Goal: Task Accomplishment & Management: Manage account settings

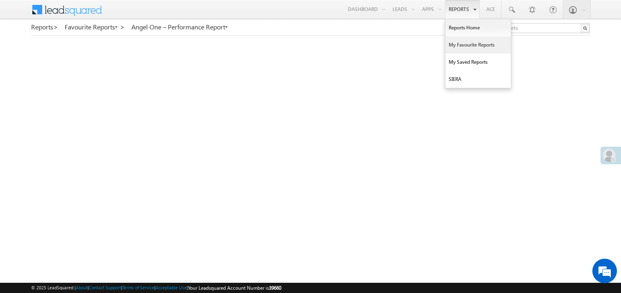
click at [458, 47] on link "My Favourite Reports" at bounding box center [477, 44] width 65 height 17
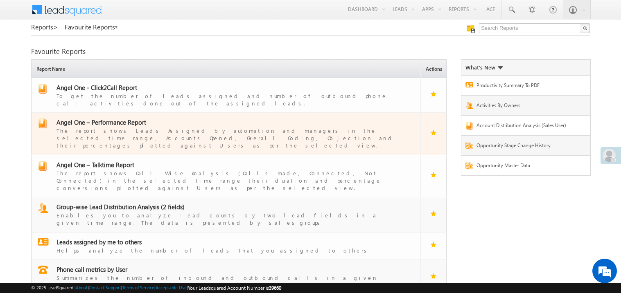
click at [111, 118] on span "Angel One – Performance Report" at bounding box center [101, 122] width 90 height 8
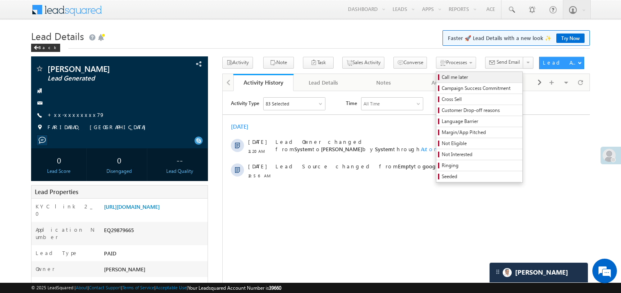
click at [442, 77] on span "Call me later" at bounding box center [481, 77] width 78 height 7
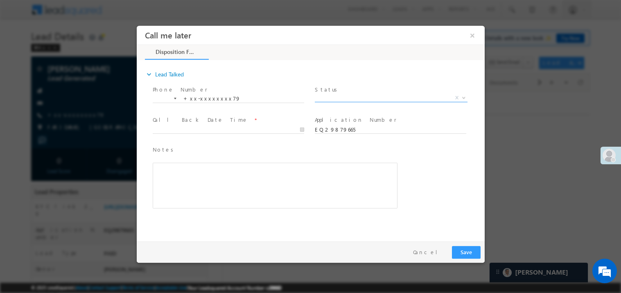
click at [364, 94] on span "X" at bounding box center [390, 98] width 153 height 8
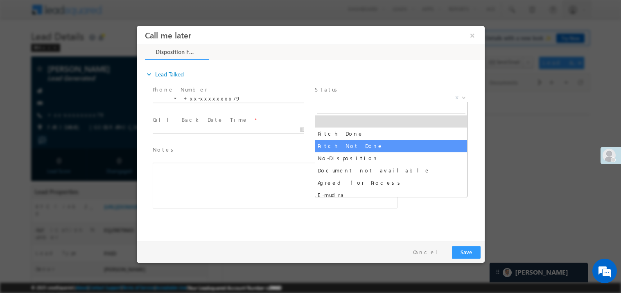
select select "Pitch Not Done"
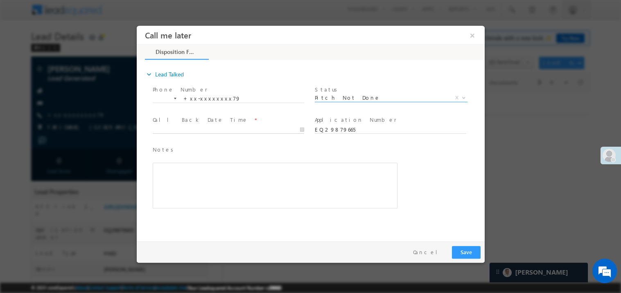
click at [168, 131] on body "Call me later ×" at bounding box center [310, 131] width 348 height 212
type input "10/02/25 2:16 PM"
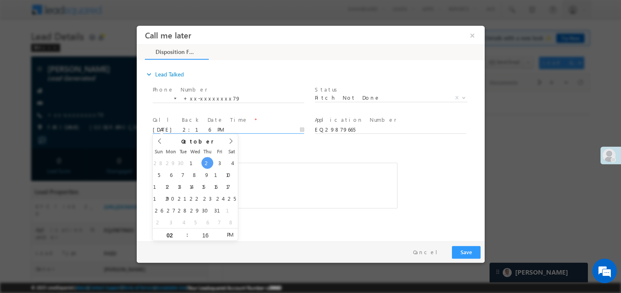
click at [309, 202] on div "Rich Text Editor, 40788eee-0fb2-11ec-a811-0adc8a9d82c2__tab1__section1__Notes__…" at bounding box center [274, 186] width 245 height 46
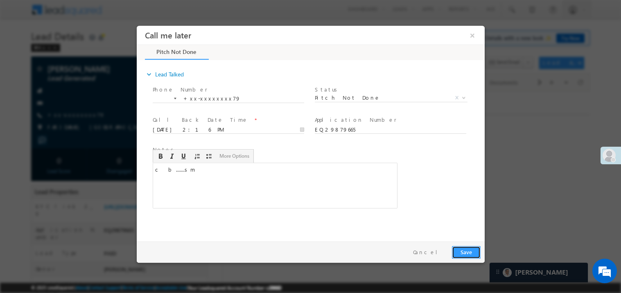
click at [472, 257] on button "Save" at bounding box center [466, 252] width 29 height 13
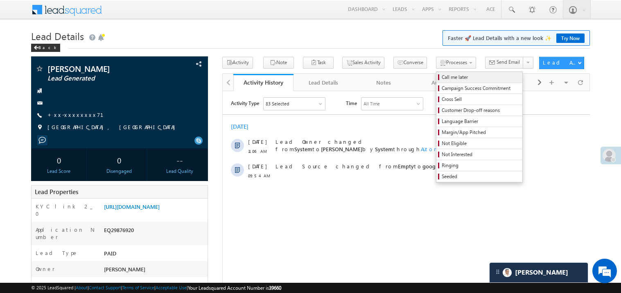
click at [442, 75] on span "Call me later" at bounding box center [481, 77] width 78 height 7
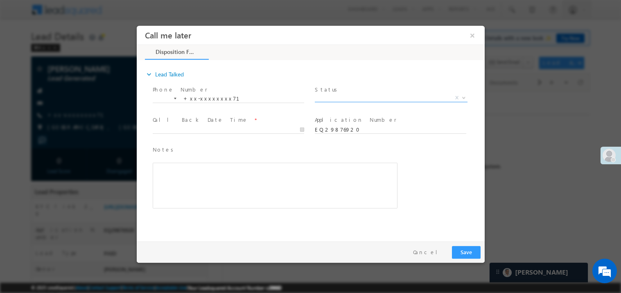
click at [339, 95] on span "X" at bounding box center [390, 98] width 153 height 8
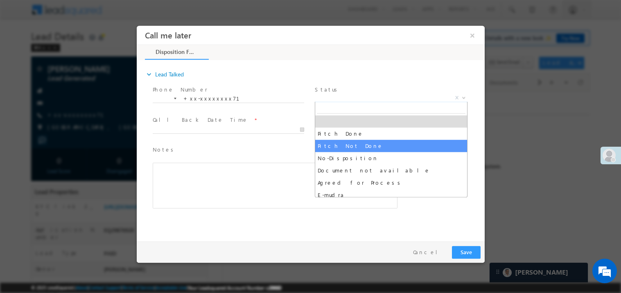
select select "Pitch Not Done"
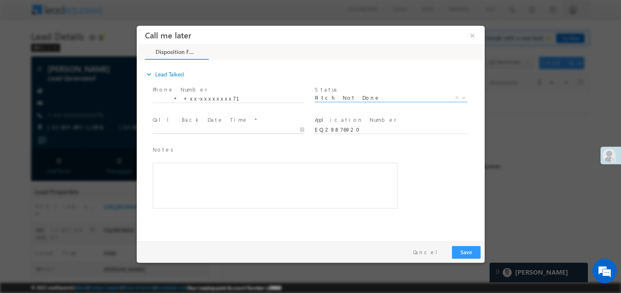
click at [185, 131] on body "Call me later ×" at bounding box center [310, 131] width 348 height 212
type input "10/02/25 2:19 PM"
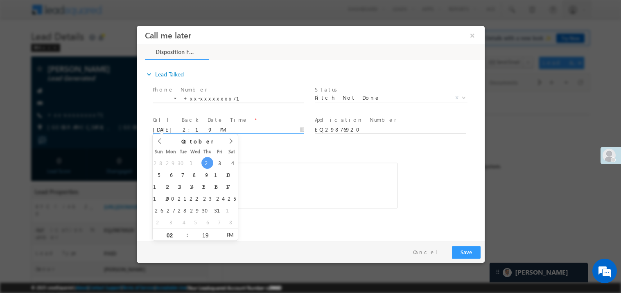
click at [265, 171] on div "Rich Text Editor, 40788eee-0fb2-11ec-a811-0adc8a9d82c2__tab1__section1__Notes__…" at bounding box center [274, 186] width 245 height 46
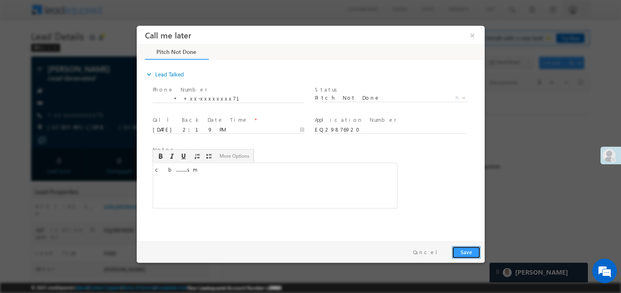
click at [454, 248] on button "Save" at bounding box center [466, 252] width 29 height 13
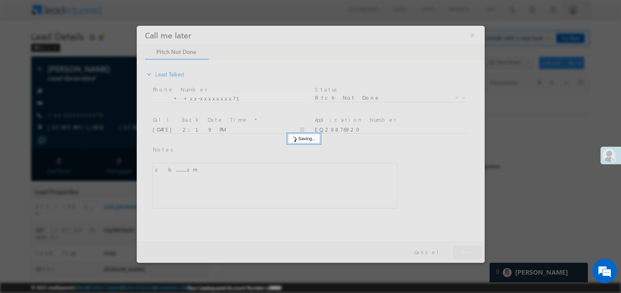
click at [454, 248] on div at bounding box center [310, 143] width 348 height 237
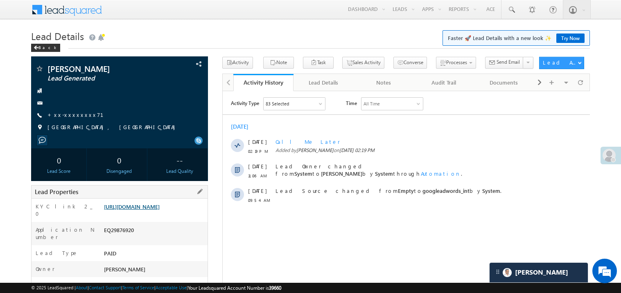
click at [149, 210] on link "https://angelbroking1-pk3em7sa.customui-test.leadsquared.com?leadId=cf32064e-1a…" at bounding box center [132, 206] width 56 height 7
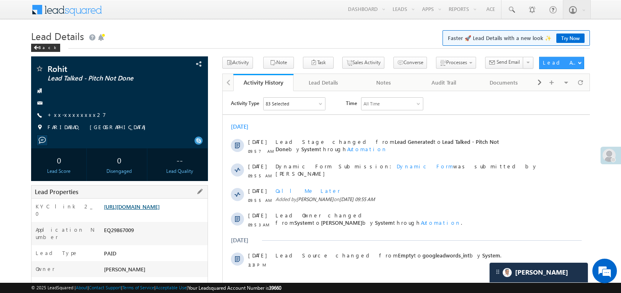
click at [157, 210] on link "https://angelbroking1-pk3em7sa.customui-test.leadsquared.com?leadId=0d859620-c4…" at bounding box center [132, 206] width 56 height 7
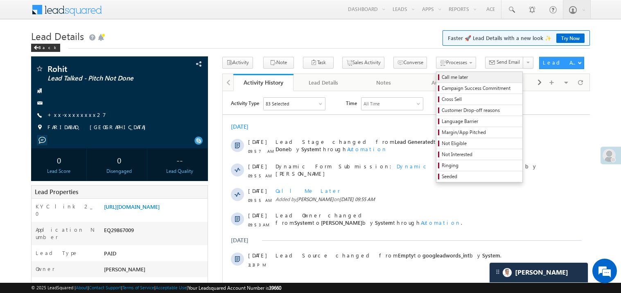
click at [442, 76] on span "Call me later" at bounding box center [481, 77] width 78 height 7
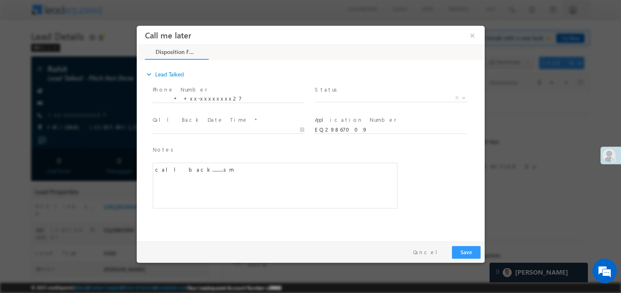
click at [334, 90] on span "Status *" at bounding box center [389, 89] width 151 height 9
click at [327, 98] on span "X" at bounding box center [390, 98] width 153 height 8
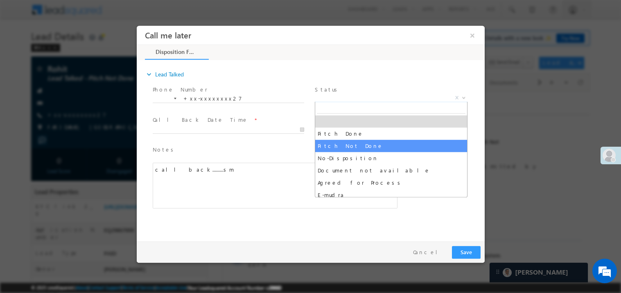
select select "Pitch Not Done"
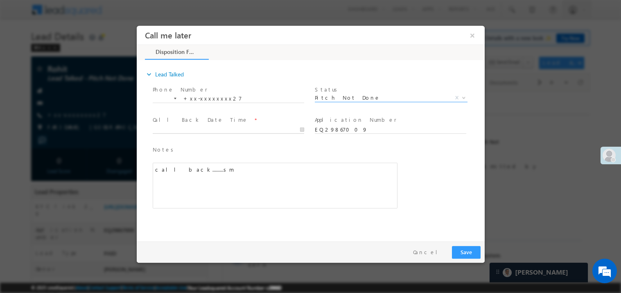
click at [202, 131] on body "Call me later ×" at bounding box center [310, 131] width 348 height 212
type input "10/02/25 2:22 PM"
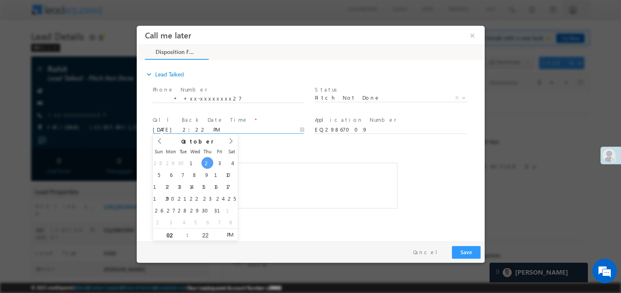
click at [286, 163] on div "call back.........sm" at bounding box center [274, 186] width 245 height 46
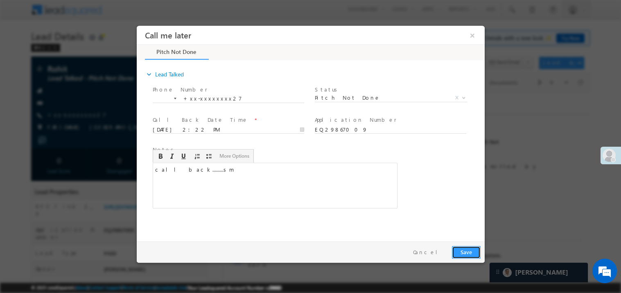
click at [465, 251] on button "Save" at bounding box center [466, 252] width 29 height 13
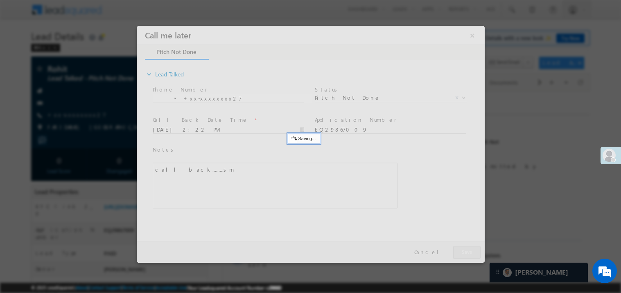
click at [465, 251] on div at bounding box center [310, 143] width 348 height 237
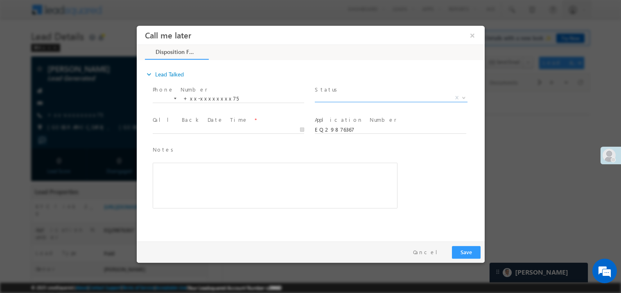
click at [329, 102] on span at bounding box center [390, 102] width 153 height 0
click at [329, 100] on span "X" at bounding box center [390, 98] width 153 height 8
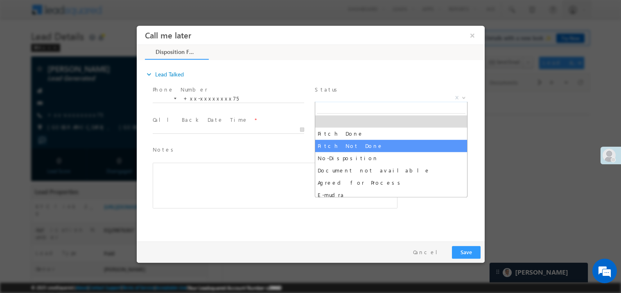
select select "Pitch Not Done"
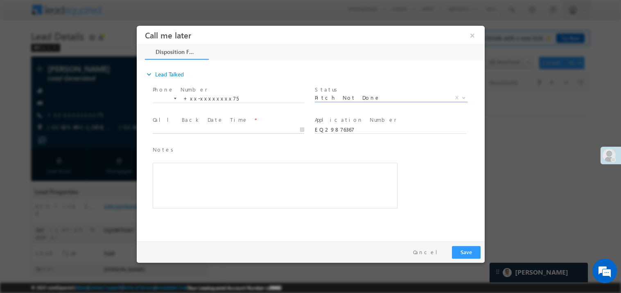
click at [177, 130] on body "Call me later ×" at bounding box center [310, 131] width 348 height 212
type input "10/02/25 2:22 PM"
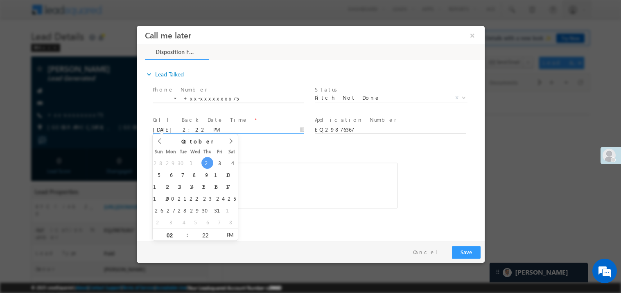
click at [265, 167] on div "Rich Text Editor, 40788eee-0fb2-11ec-a811-0adc8a9d82c2__tab1__section1__Notes__…" at bounding box center [274, 186] width 245 height 46
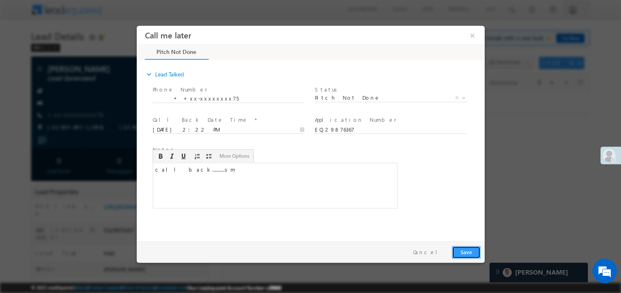
click at [471, 249] on button "Save" at bounding box center [466, 252] width 29 height 13
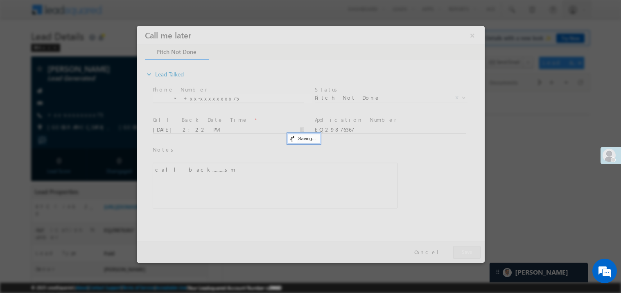
click at [471, 249] on div at bounding box center [310, 143] width 348 height 237
